Goal: Transaction & Acquisition: Purchase product/service

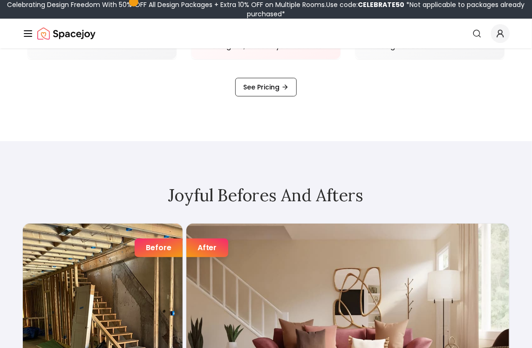
scroll to position [1117, 0]
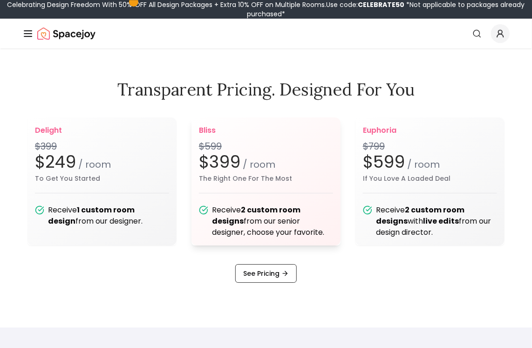
click at [264, 155] on h2 "$399 / room" at bounding box center [266, 162] width 134 height 19
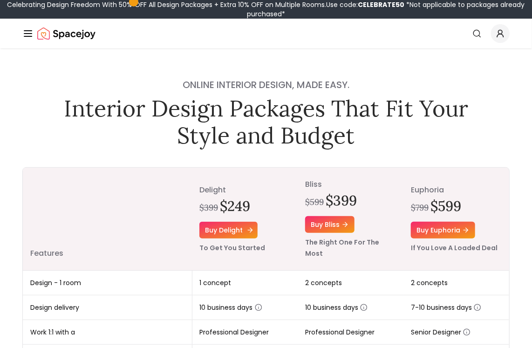
click at [242, 226] on link "Buy delight" at bounding box center [228, 230] width 58 height 17
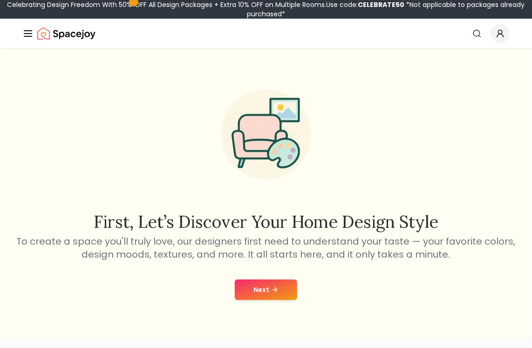
click at [275, 291] on icon at bounding box center [276, 289] width 2 height 4
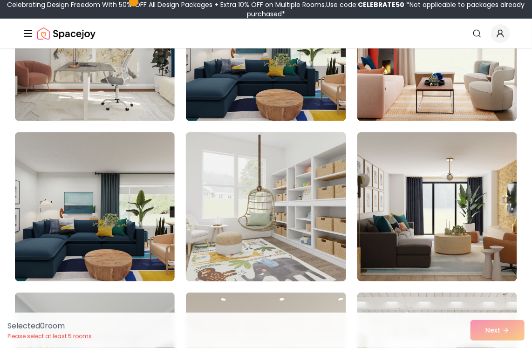
scroll to position [186, 0]
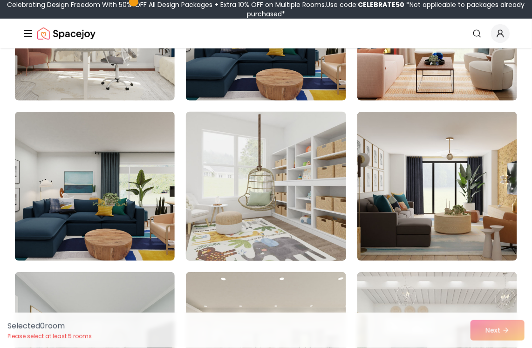
click at [242, 183] on img at bounding box center [266, 186] width 168 height 156
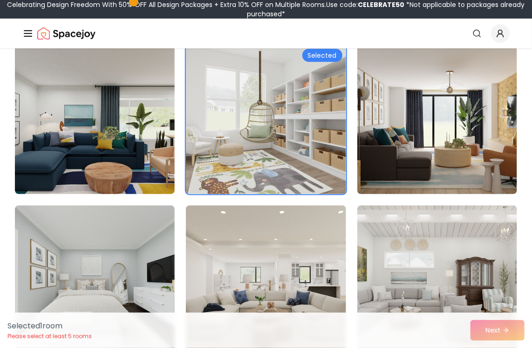
scroll to position [419, 0]
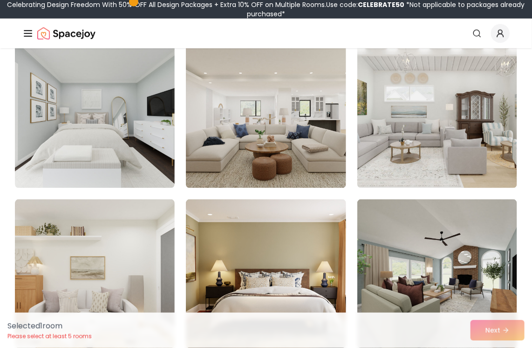
click at [493, 331] on div "Selected 1 room Please select at least 5 rooms Next" at bounding box center [266, 329] width 532 height 35
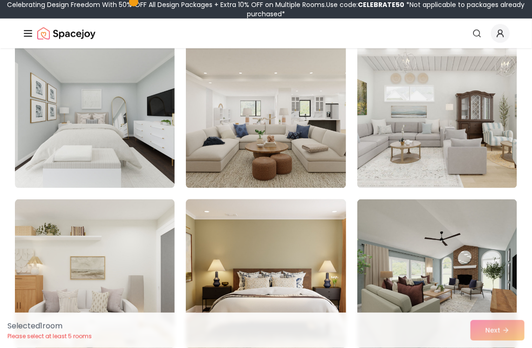
click at [313, 236] on img at bounding box center [266, 274] width 168 height 156
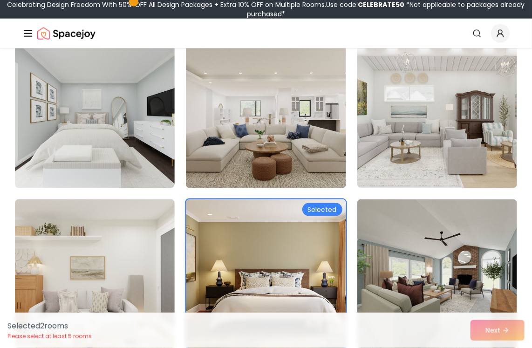
click at [497, 334] on div "Selected 2 room s Please select at least 5 rooms Next" at bounding box center [266, 329] width 532 height 35
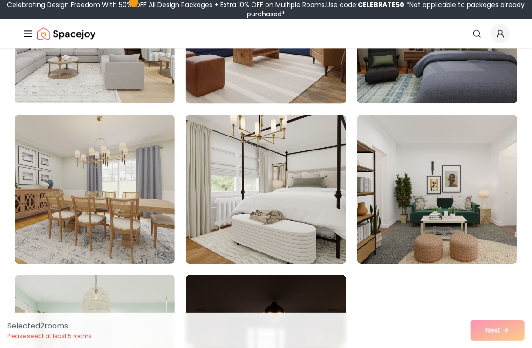
scroll to position [838, 0]
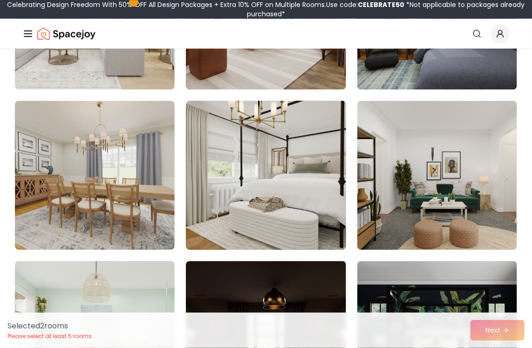
drag, startPoint x: 290, startPoint y: 178, endPoint x: 318, endPoint y: 173, distance: 28.0
click at [290, 177] on img at bounding box center [266, 175] width 168 height 156
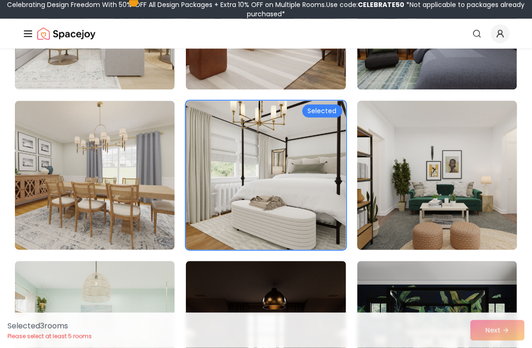
click at [402, 158] on img at bounding box center [437, 175] width 168 height 156
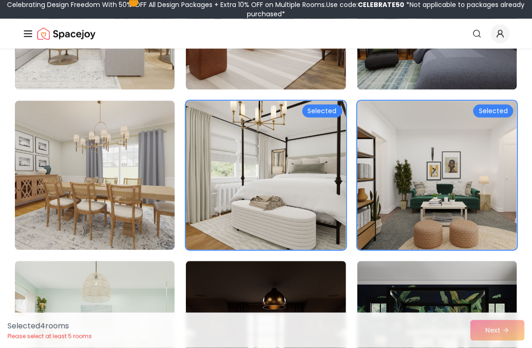
click at [110, 146] on img at bounding box center [95, 175] width 168 height 156
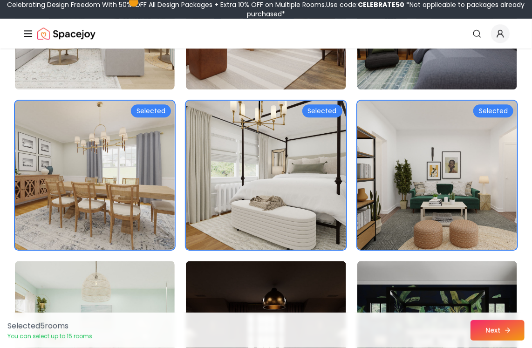
click at [492, 328] on button "Next" at bounding box center [497, 330] width 54 height 20
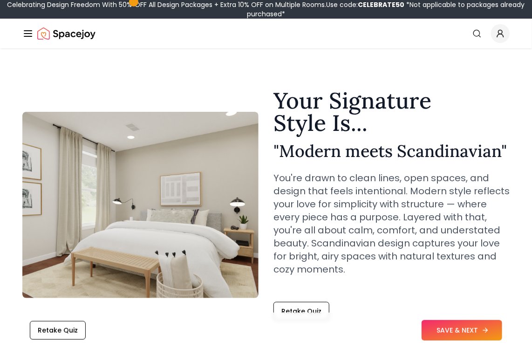
click at [475, 336] on button "SAVE & NEXT" at bounding box center [461, 330] width 81 height 20
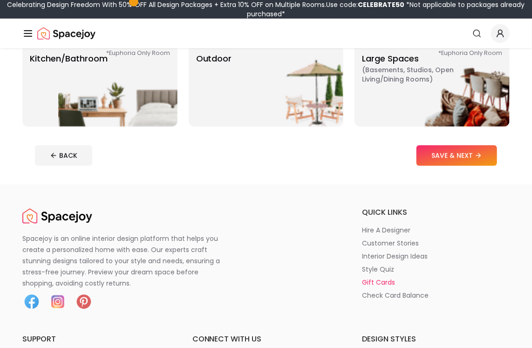
scroll to position [279, 0]
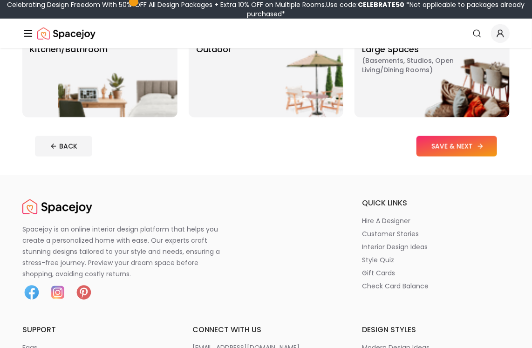
click at [442, 150] on button "SAVE & NEXT" at bounding box center [456, 146] width 81 height 20
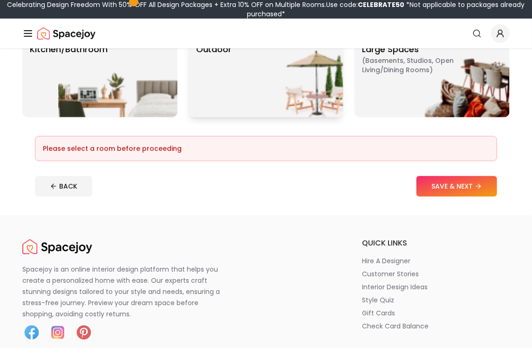
click at [209, 101] on p "Outdoor" at bounding box center [214, 76] width 36 height 67
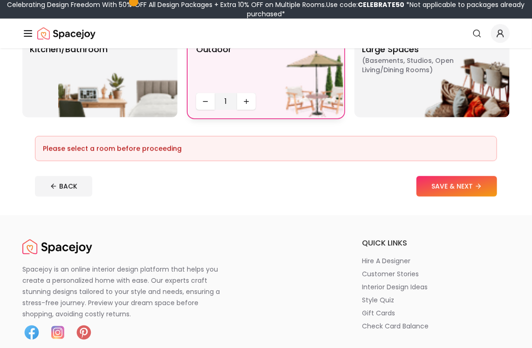
click at [249, 101] on img at bounding box center [283, 76] width 119 height 82
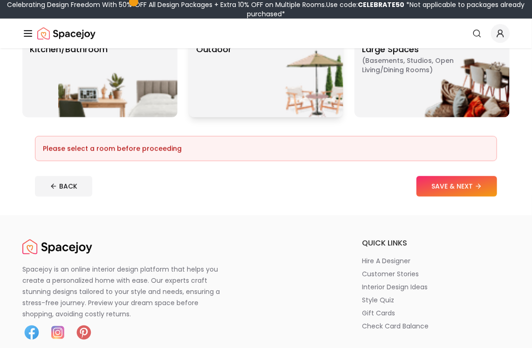
click at [249, 101] on img at bounding box center [283, 76] width 119 height 82
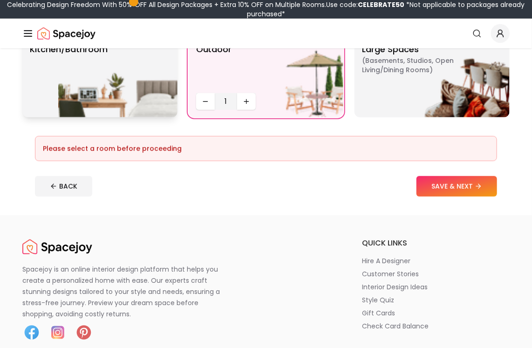
click at [155, 99] on img at bounding box center [117, 76] width 119 height 82
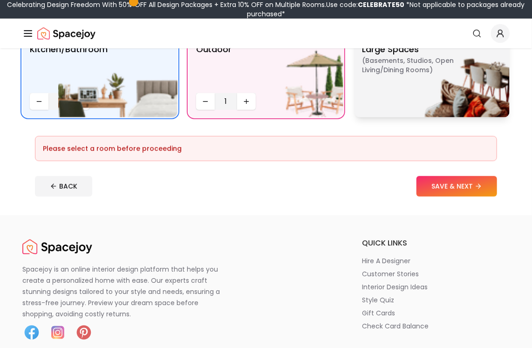
click at [433, 95] on img at bounding box center [449, 76] width 119 height 82
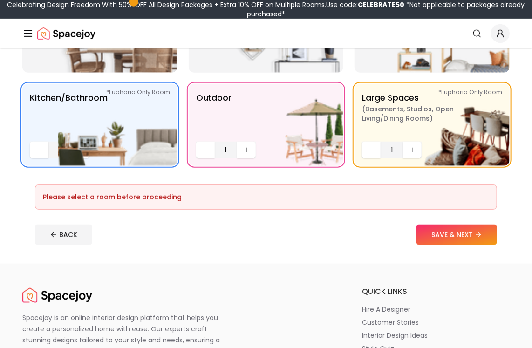
scroll to position [233, 0]
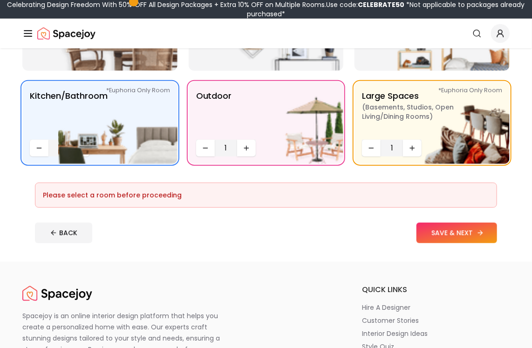
click at [459, 234] on button "SAVE & NEXT" at bounding box center [456, 233] width 81 height 20
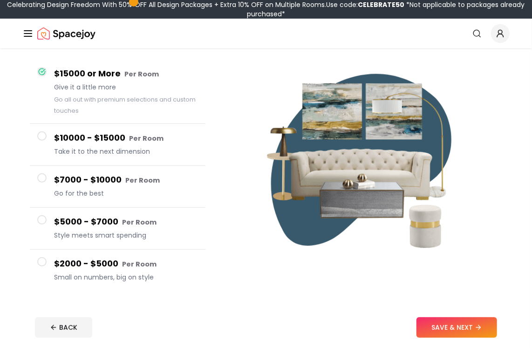
scroll to position [140, 0]
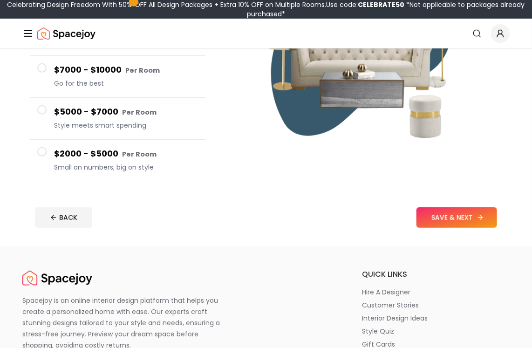
click at [466, 211] on button "SAVE & NEXT" at bounding box center [456, 217] width 81 height 20
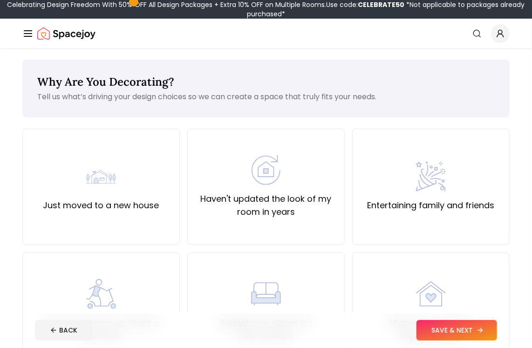
click at [477, 331] on icon at bounding box center [479, 329] width 7 height 7
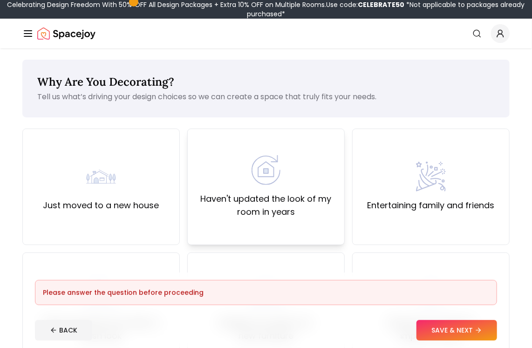
click at [261, 194] on label "Haven't updated the look of my room in years" at bounding box center [266, 205] width 142 height 26
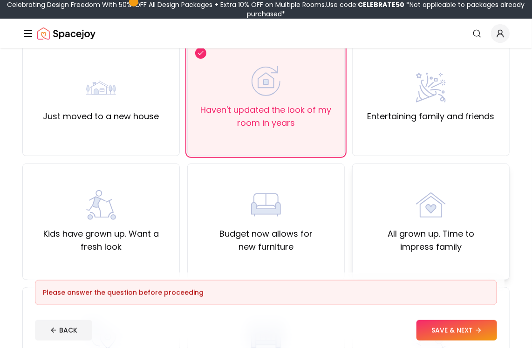
scroll to position [93, 0]
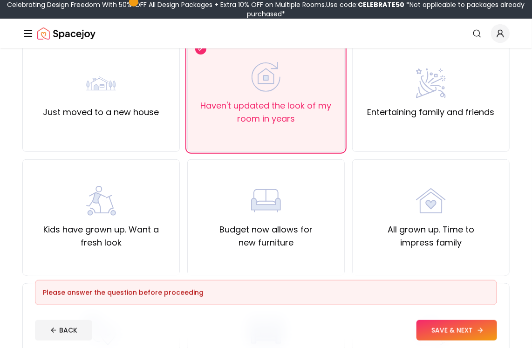
click at [466, 328] on button "SAVE & NEXT" at bounding box center [456, 330] width 81 height 20
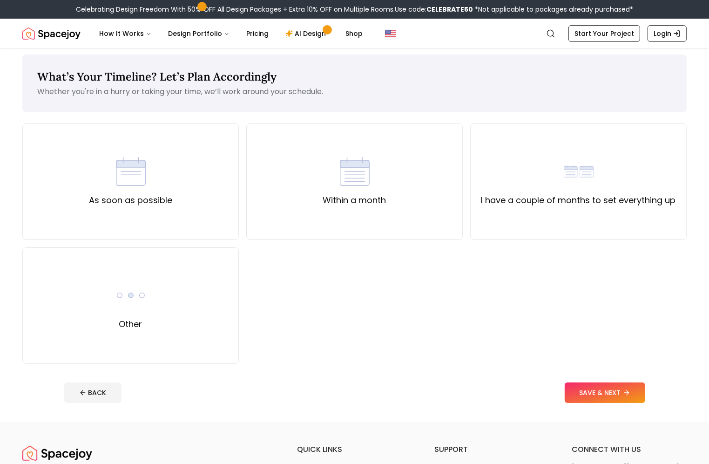
scroll to position [62, 0]
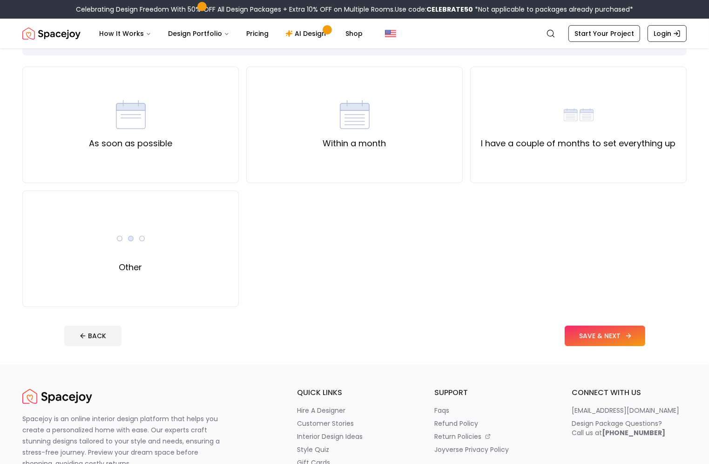
click at [531, 329] on button "SAVE & NEXT" at bounding box center [605, 335] width 81 height 20
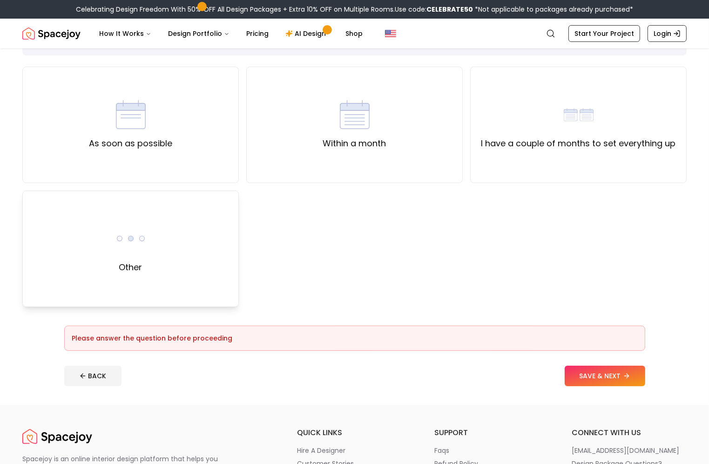
click at [142, 282] on div "Other" at bounding box center [130, 248] width 216 height 116
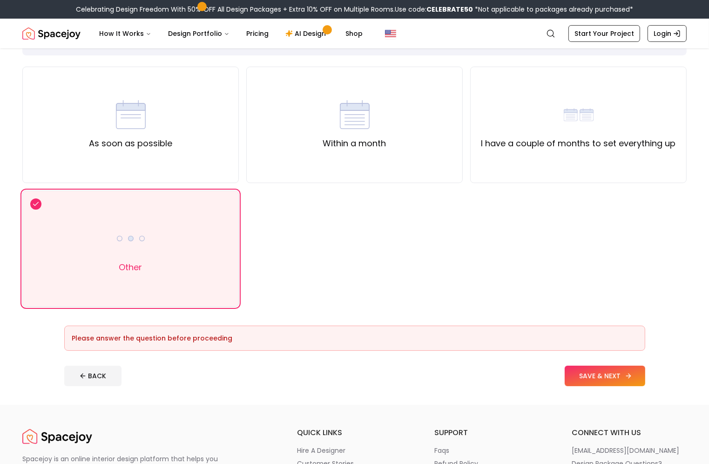
click at [531, 347] on button "SAVE & NEXT" at bounding box center [605, 375] width 81 height 20
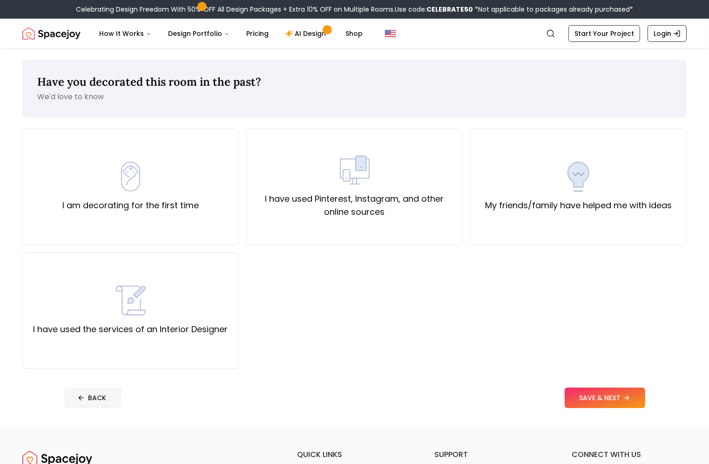
click at [70, 347] on button "BACK" at bounding box center [92, 397] width 57 height 20
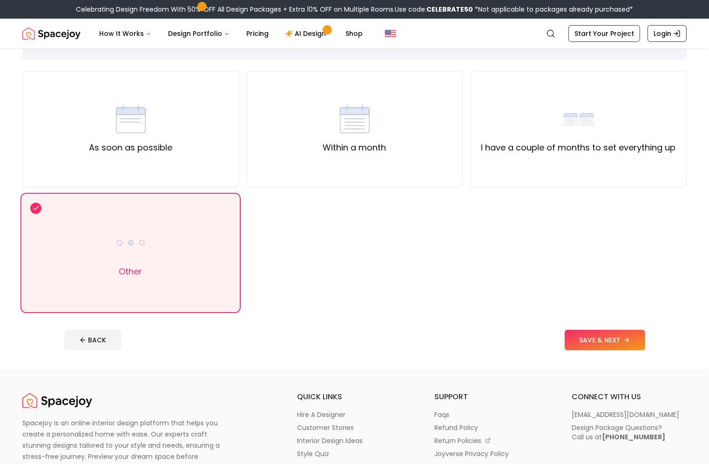
scroll to position [62, 0]
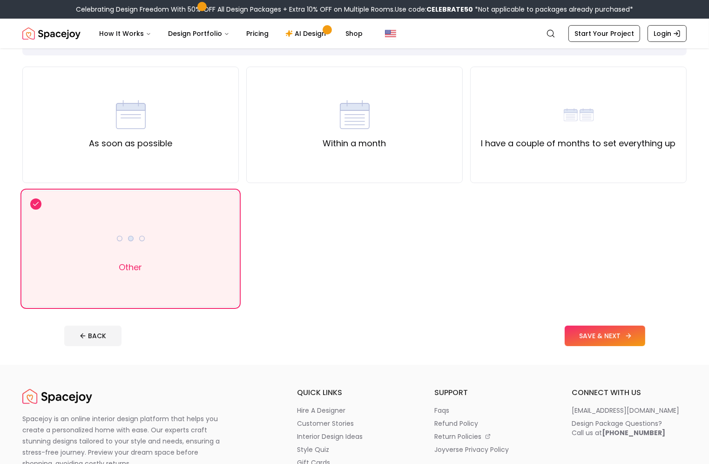
click at [531, 340] on button "SAVE & NEXT" at bounding box center [605, 335] width 81 height 20
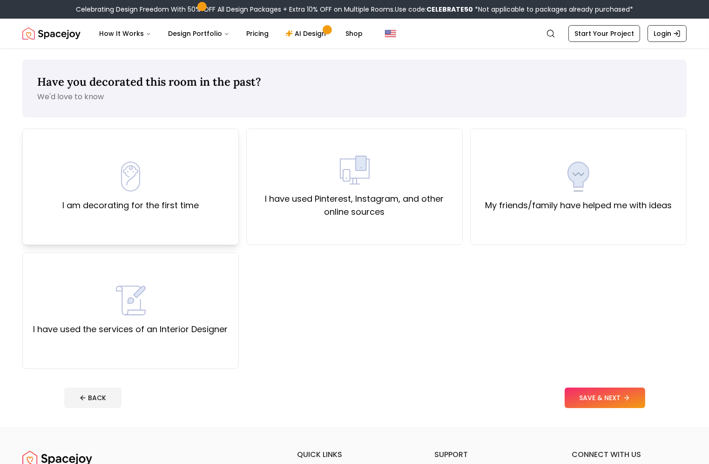
drag, startPoint x: 136, startPoint y: 171, endPoint x: 147, endPoint y: 172, distance: 10.8
click at [136, 170] on img at bounding box center [131, 177] width 30 height 30
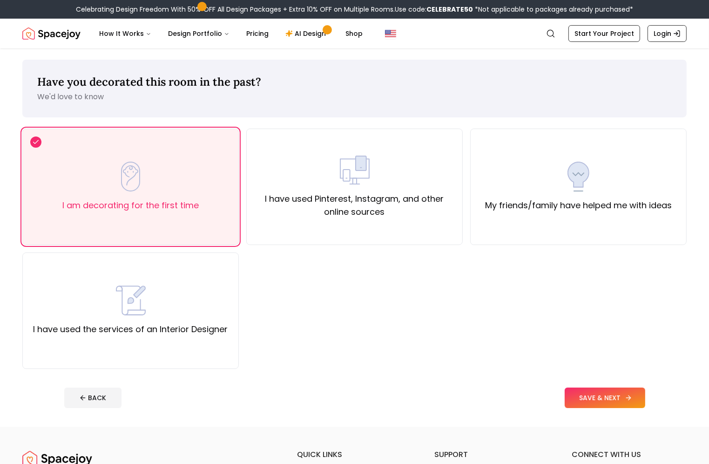
click at [531, 347] on button "SAVE & NEXT" at bounding box center [605, 397] width 81 height 20
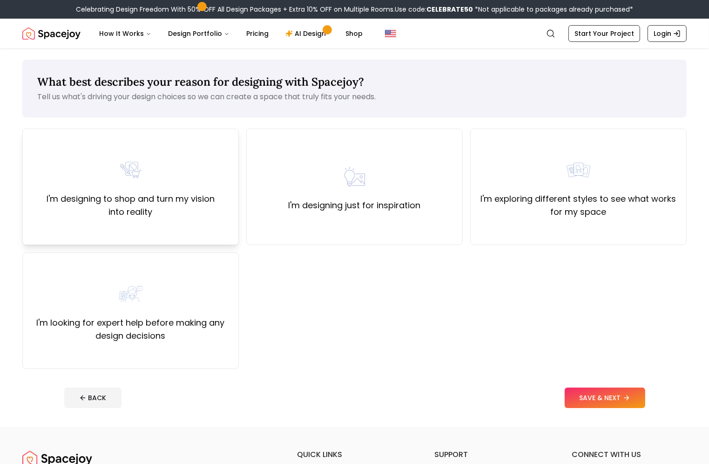
click at [165, 205] on label "I'm designing to shop and turn my vision into reality" at bounding box center [130, 205] width 201 height 26
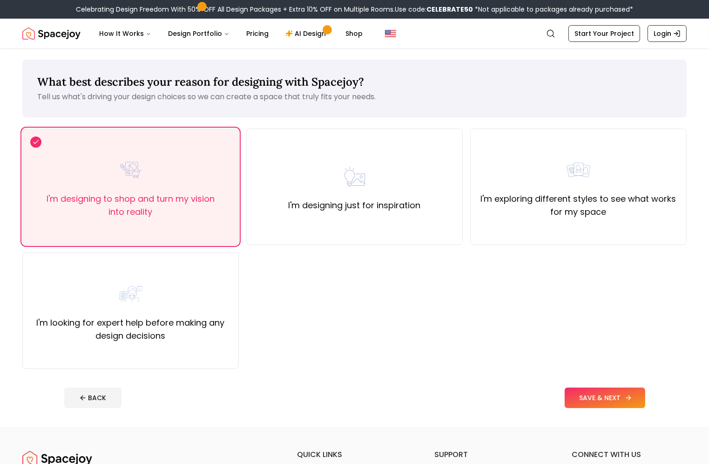
click at [531, 347] on button "SAVE & NEXT" at bounding box center [605, 397] width 81 height 20
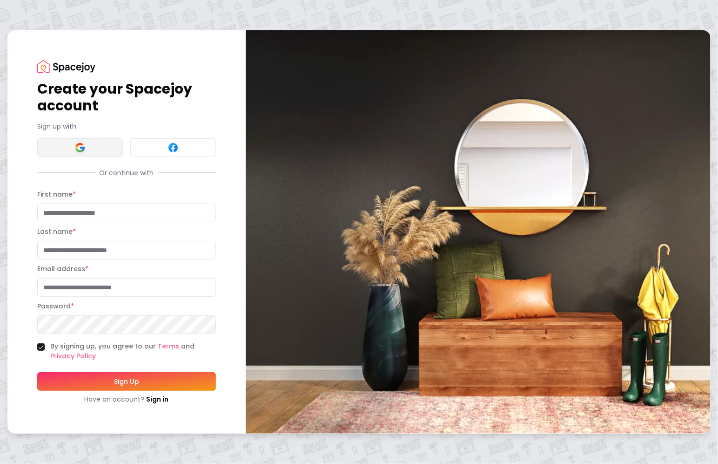
click at [74, 149] on img at bounding box center [79, 147] width 11 height 11
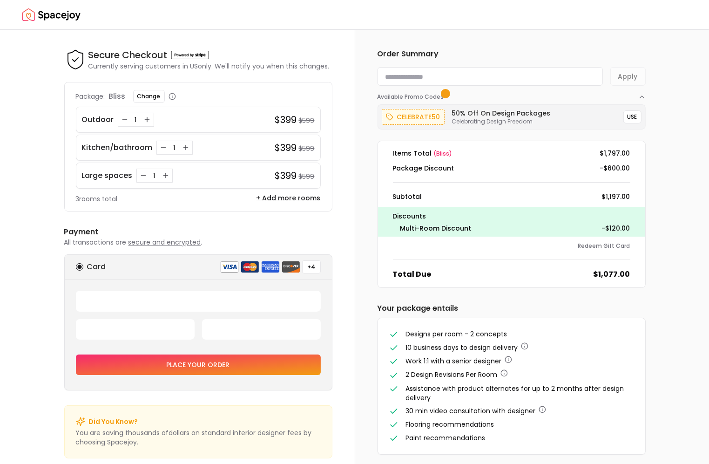
scroll to position [13, 0]
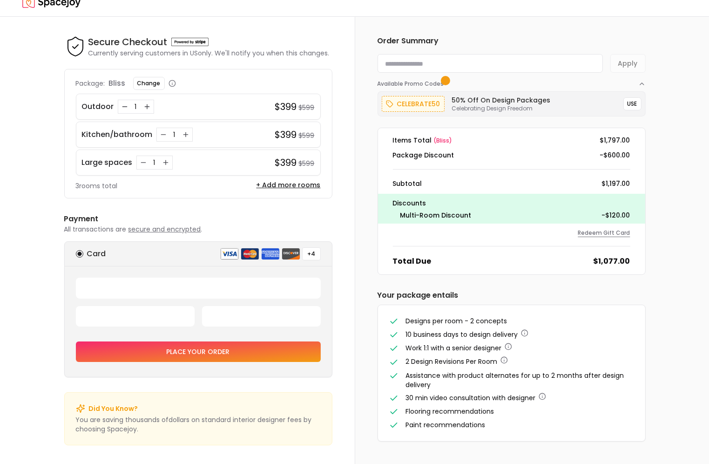
click at [618, 236] on button "Redeem Gift Card" at bounding box center [604, 232] width 52 height 7
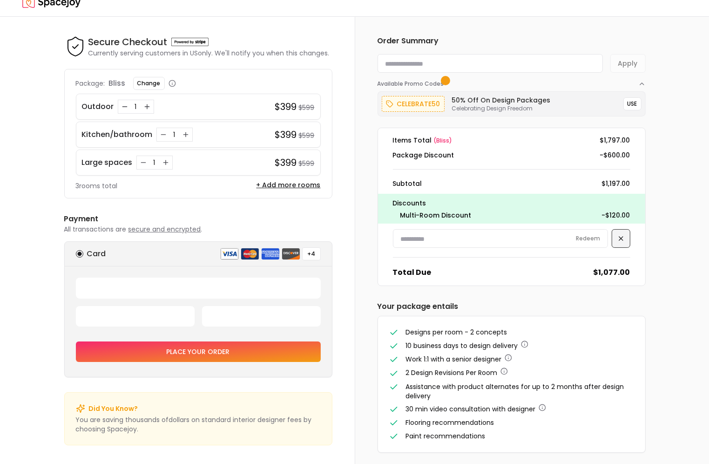
click at [621, 240] on icon at bounding box center [620, 238] width 7 height 7
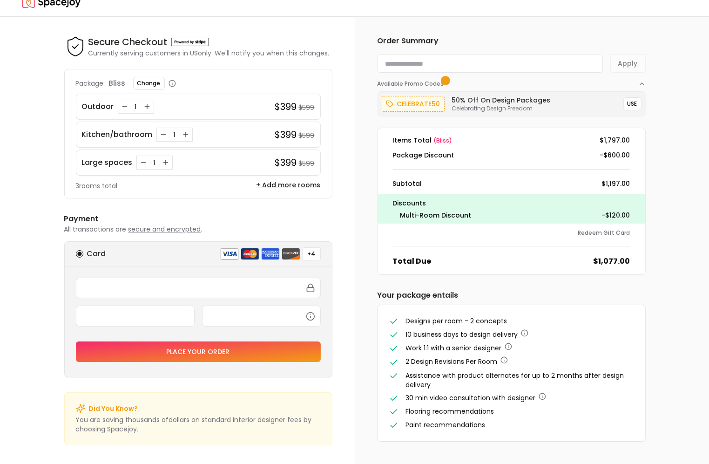
click at [524, 61] on input at bounding box center [490, 63] width 225 height 19
paste input "*********"
type input "*********"
click at [624, 61] on button "Apply" at bounding box center [627, 63] width 35 height 19
click at [623, 64] on button "Apply" at bounding box center [627, 63] width 35 height 19
